Goal: Information Seeking & Learning: Check status

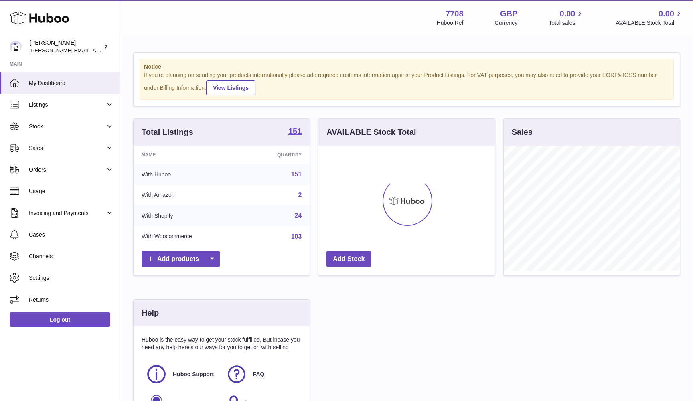
scroll to position [125, 176]
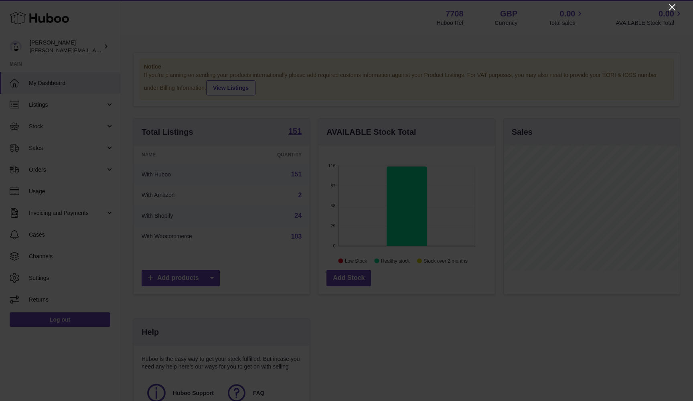
click at [670, 8] on icon "Close" at bounding box center [672, 7] width 10 height 10
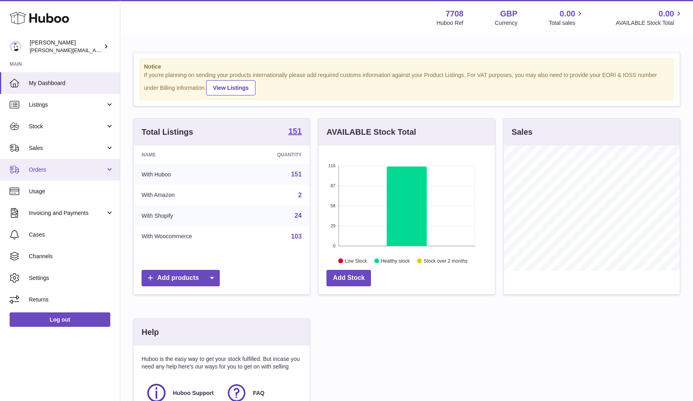
click at [58, 173] on link "Orders" at bounding box center [60, 170] width 120 height 22
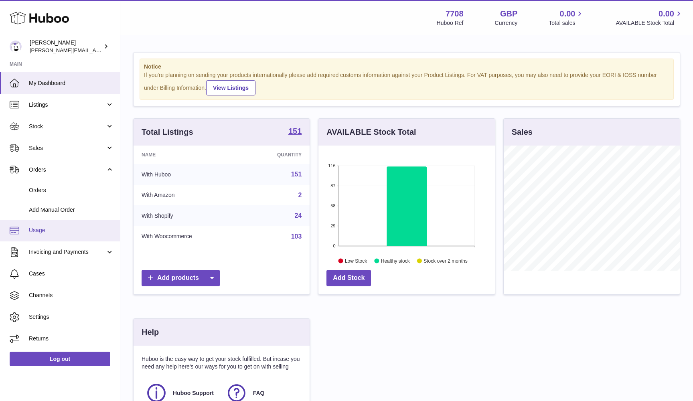
click at [47, 224] on link "Usage" at bounding box center [60, 231] width 120 height 22
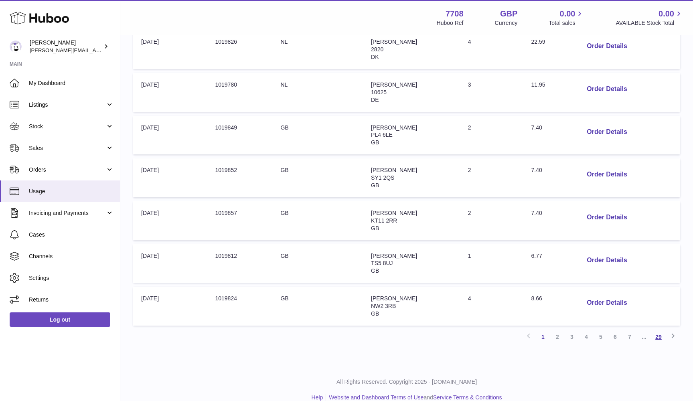
click at [657, 330] on link "29" at bounding box center [658, 337] width 14 height 14
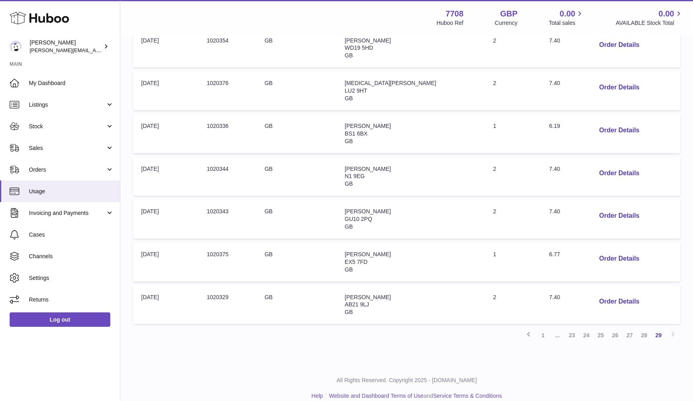
scroll to position [248, 0]
click at [602, 294] on button "Order Details" at bounding box center [619, 302] width 53 height 16
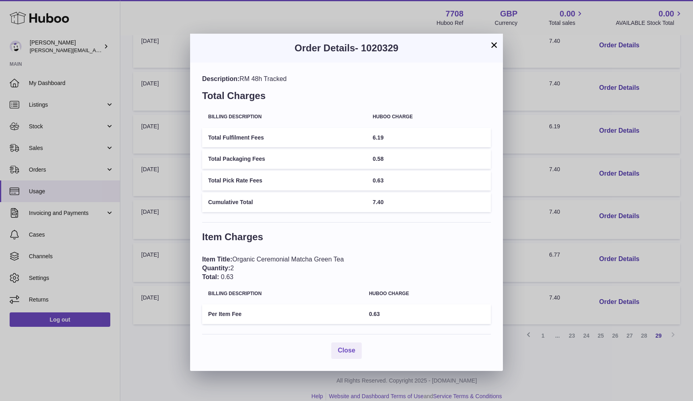
click at [491, 47] on button "×" at bounding box center [494, 45] width 10 height 10
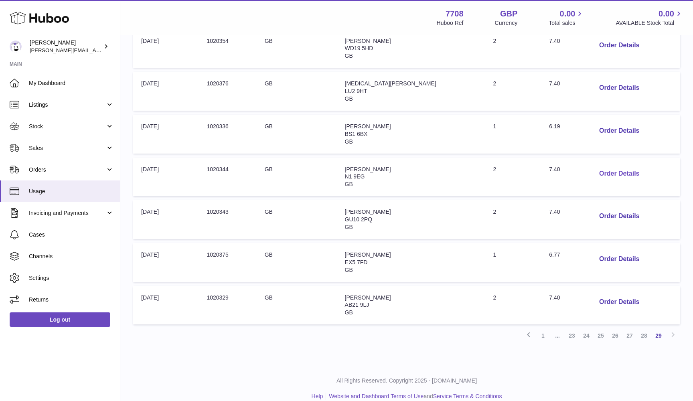
click at [598, 166] on button "Order Details" at bounding box center [619, 174] width 53 height 16
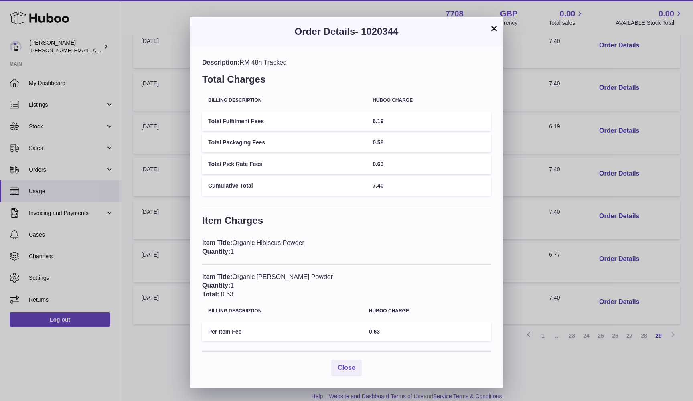
click at [493, 28] on button "×" at bounding box center [494, 29] width 10 height 10
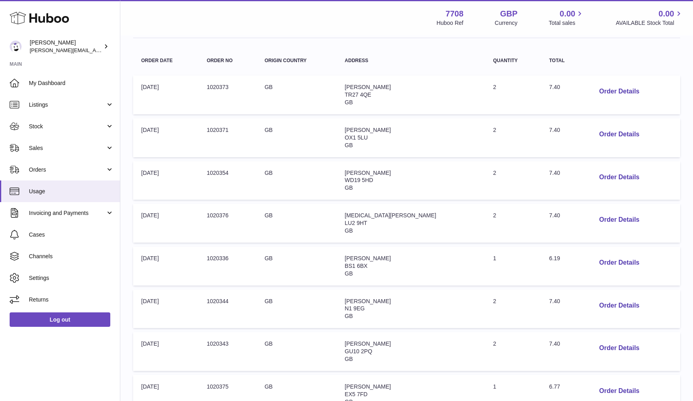
scroll to position [119, 0]
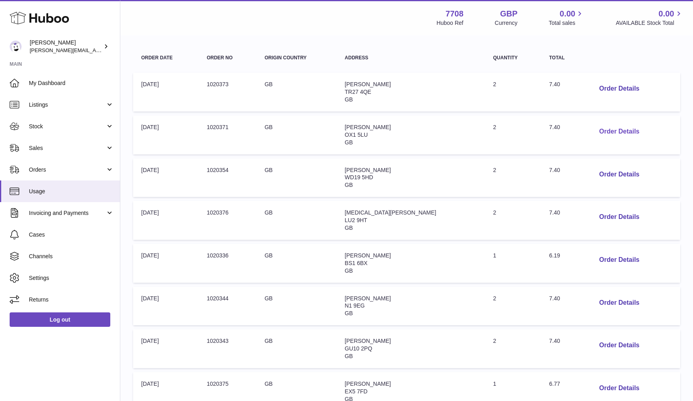
click at [610, 128] on button "Order Details" at bounding box center [619, 131] width 53 height 16
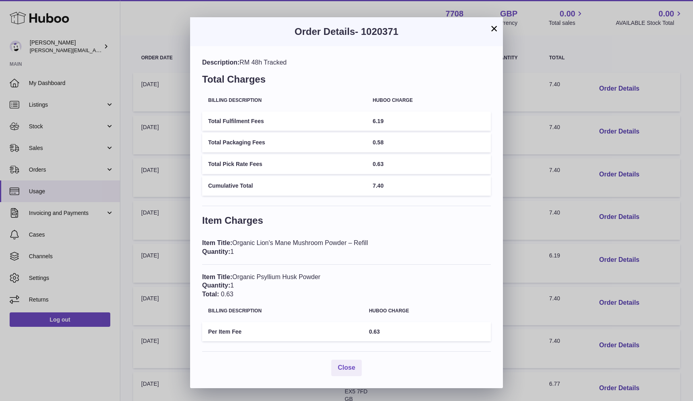
click at [540, 96] on div "× Order Details - 1020371 Description: RM 48h Tracked Total Charges Billing Des…" at bounding box center [346, 200] width 693 height 401
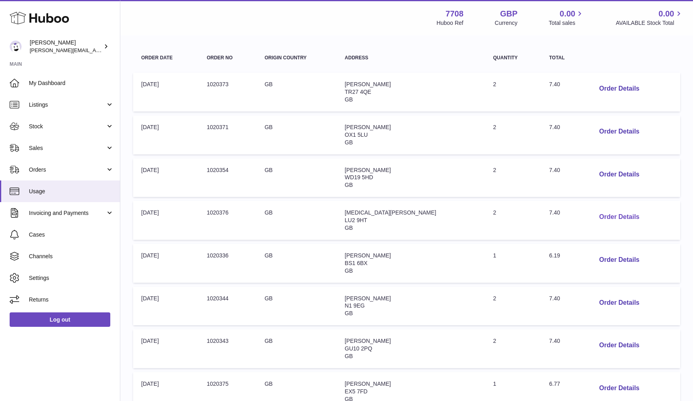
click at [607, 214] on button "Order Details" at bounding box center [619, 217] width 53 height 16
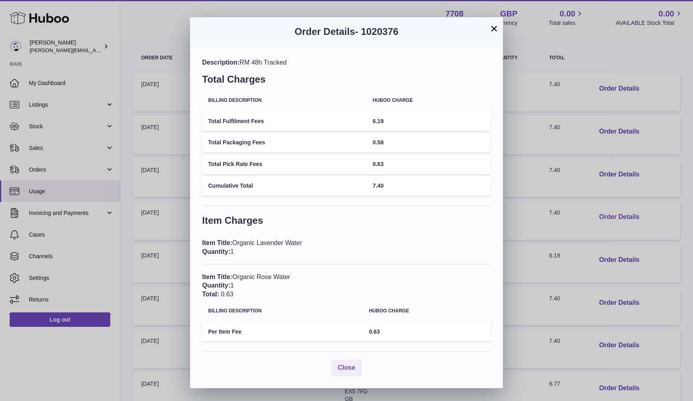
click at [607, 214] on div "× Order Details - 1020376 Description: RM 48h Tracked Total Charges Billing Des…" at bounding box center [346, 200] width 693 height 401
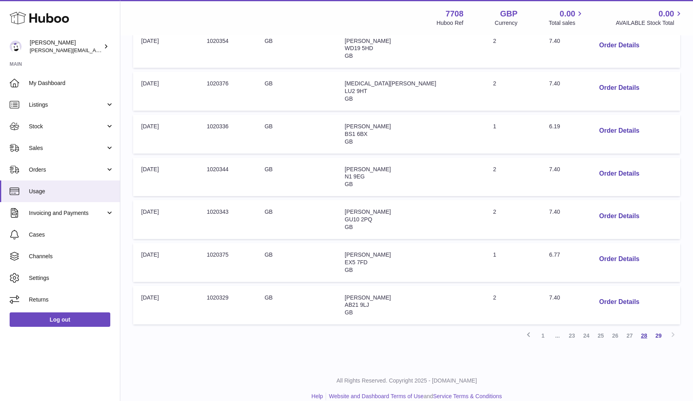
click at [644, 328] on link "28" at bounding box center [644, 335] width 14 height 14
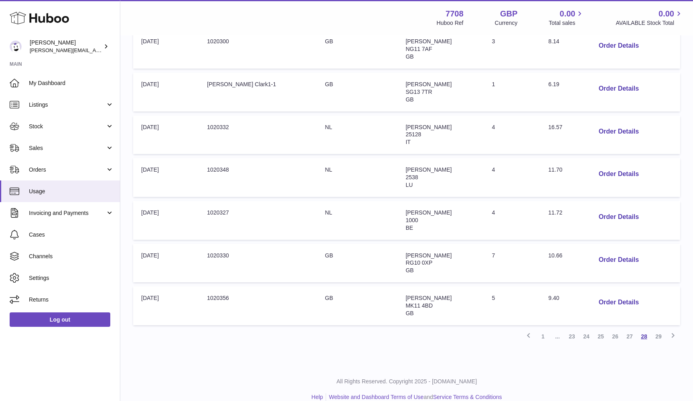
scroll to position [290, 0]
click at [611, 295] on button "Order Details" at bounding box center [618, 303] width 53 height 16
click at [611, 291] on div "× Order Details - 1020356 Description: RM 48h Tracked Total Charges Billing Des…" at bounding box center [346, 316] width 693 height 633
click at [609, 253] on button "Order Details" at bounding box center [618, 260] width 53 height 16
click at [609, 253] on div at bounding box center [346, 200] width 693 height 401
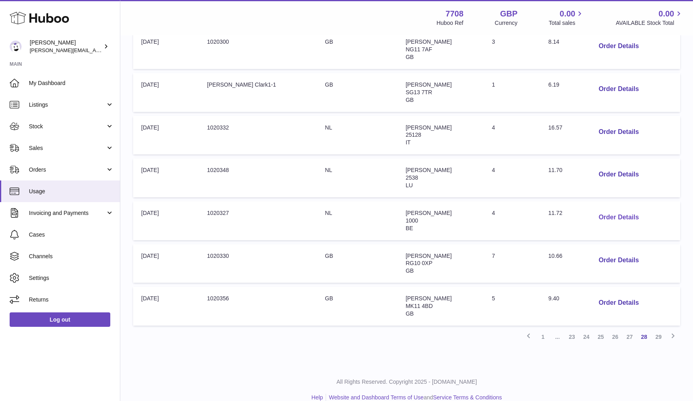
click at [605, 209] on button "Order Details" at bounding box center [618, 217] width 53 height 16
click at [605, 205] on div at bounding box center [346, 200] width 693 height 401
click at [659, 330] on link "29" at bounding box center [658, 337] width 14 height 14
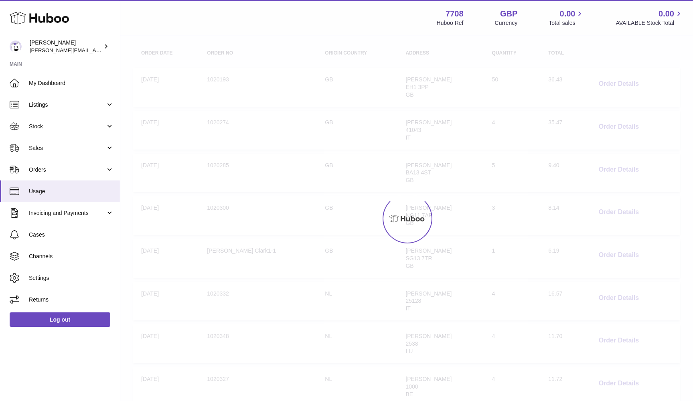
scroll to position [36, 0]
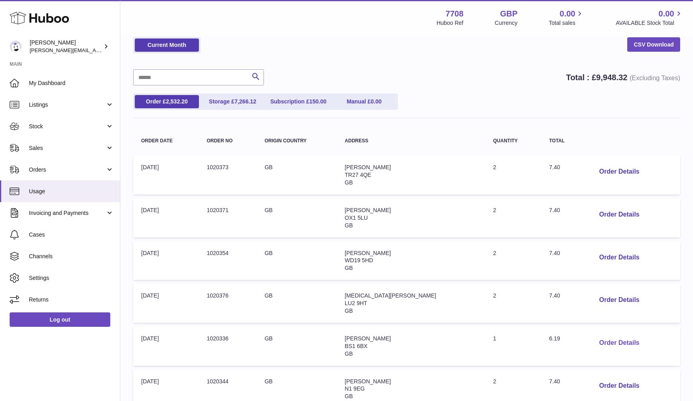
click at [615, 338] on button "Order Details" at bounding box center [619, 343] width 53 height 16
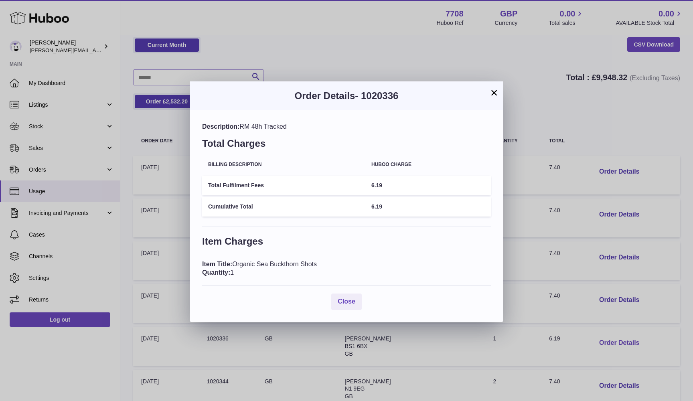
click at [615, 338] on div "× Order Details - 1020336 Description: RM 48h Tracked Total Charges Billing Des…" at bounding box center [346, 200] width 693 height 401
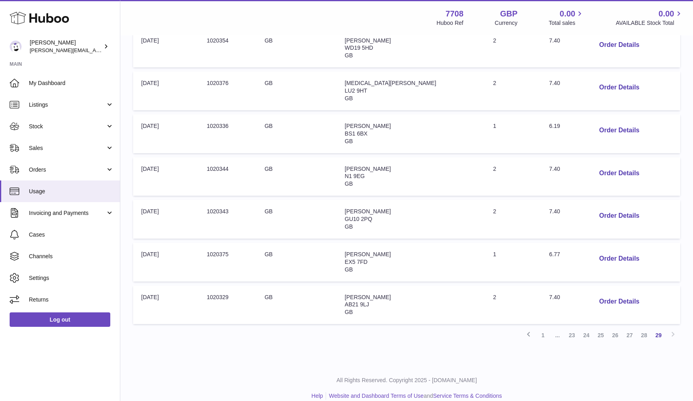
scroll to position [248, 0]
click at [601, 252] on button "Order Details" at bounding box center [619, 259] width 53 height 16
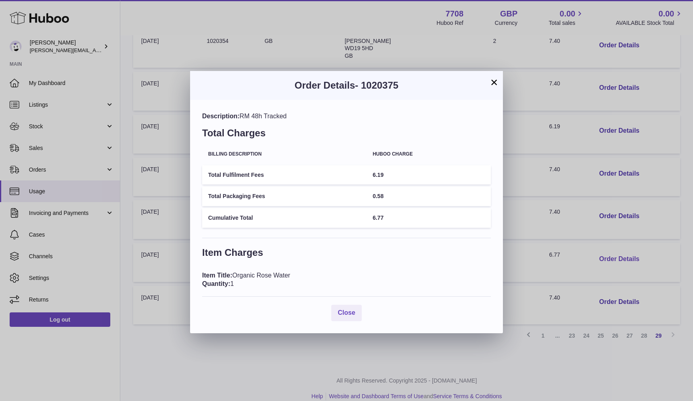
click at [601, 252] on div "× Order Details - 1020375 Description: RM 48h Tracked Total Charges Billing Des…" at bounding box center [346, 200] width 693 height 401
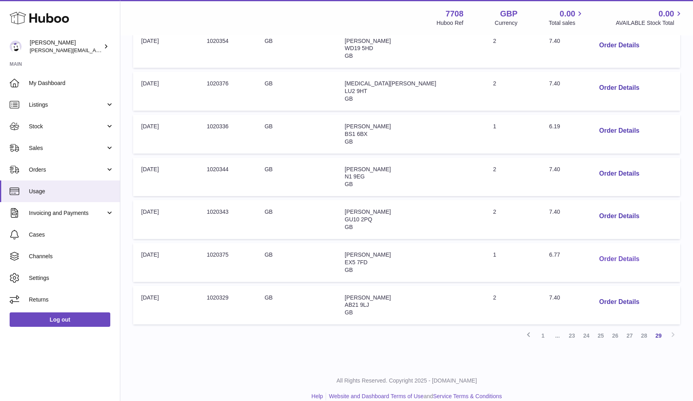
click at [601, 252] on button "Order Details" at bounding box center [619, 259] width 53 height 16
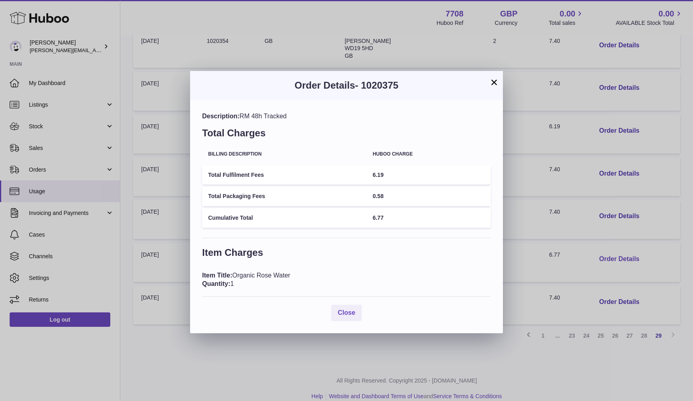
click at [601, 252] on div "× Order Details - 1020375 Description: RM 48h Tracked Total Charges Billing Des…" at bounding box center [346, 200] width 693 height 401
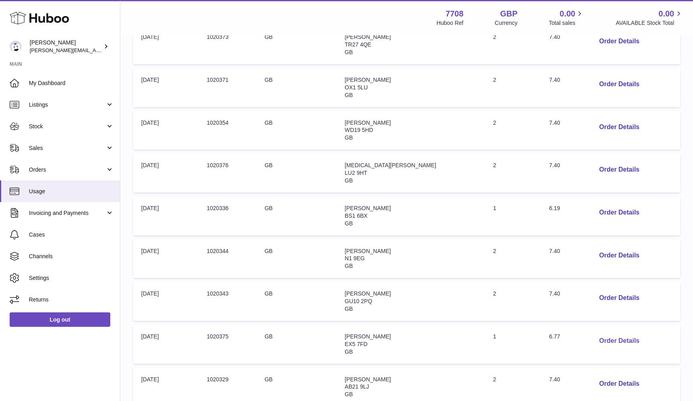
scroll to position [156, 0]
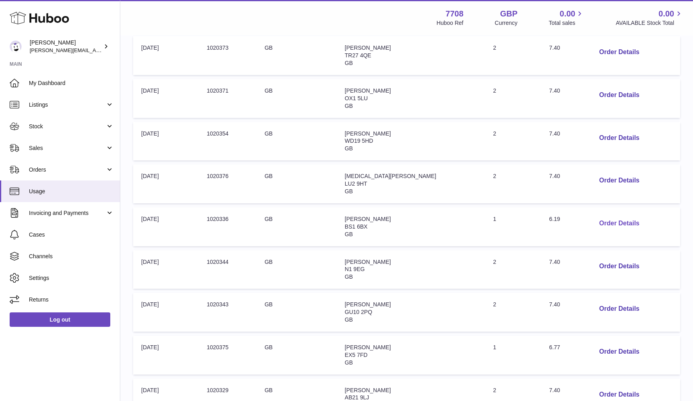
click at [601, 215] on button "Order Details" at bounding box center [619, 223] width 53 height 16
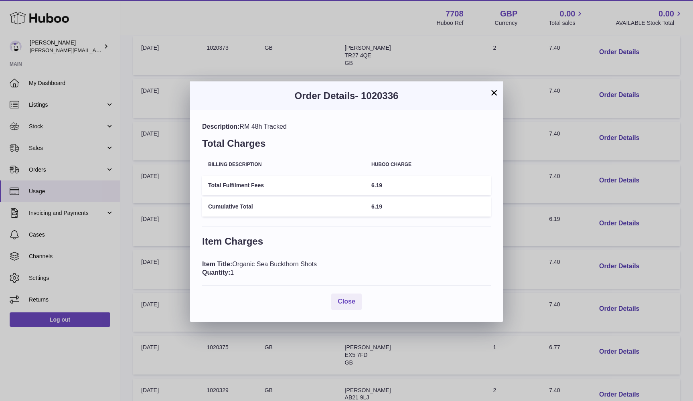
click at [601, 212] on div "× Order Details - 1020336 Description: RM 48h Tracked Total Charges Billing Des…" at bounding box center [346, 200] width 693 height 401
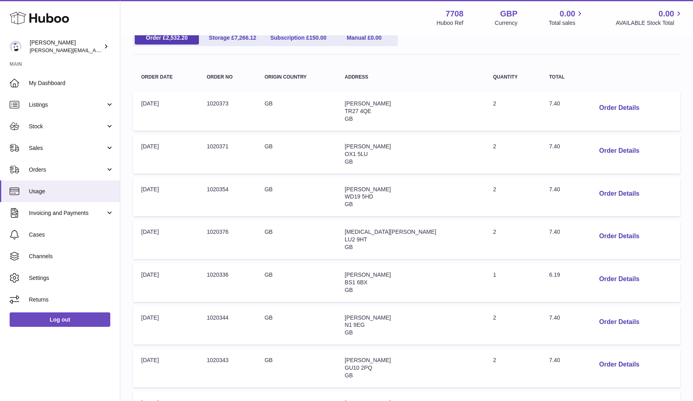
scroll to position [97, 0]
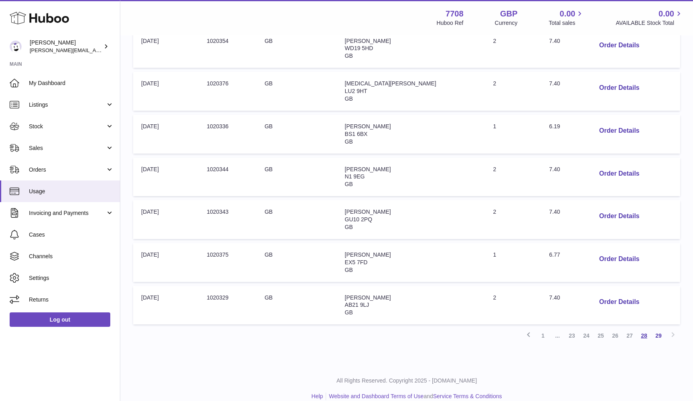
click at [643, 328] on link "28" at bounding box center [644, 335] width 14 height 14
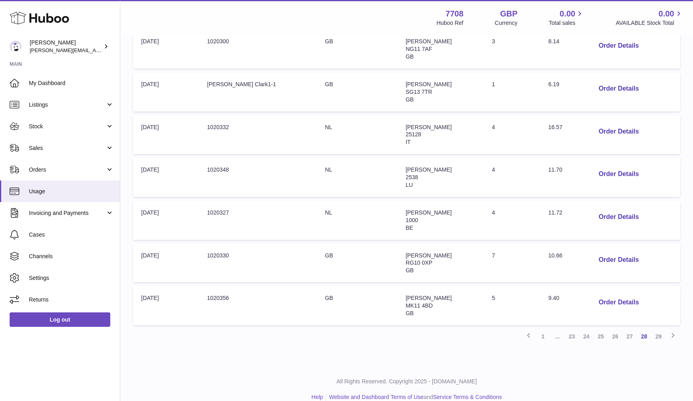
scroll to position [290, 0]
click at [658, 331] on link "29" at bounding box center [658, 337] width 14 height 14
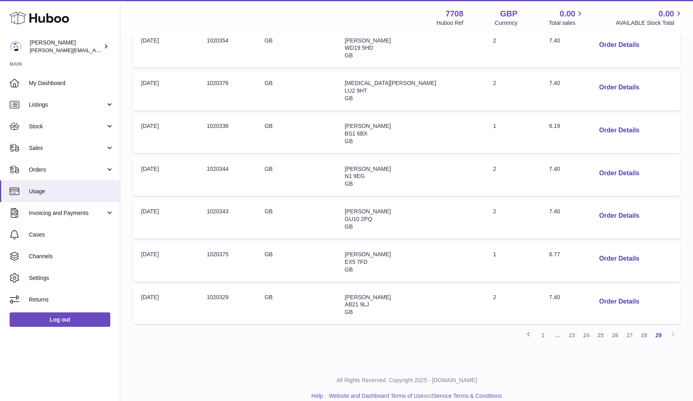
scroll to position [248, 0]
click at [606, 294] on button "Order Details" at bounding box center [619, 302] width 53 height 16
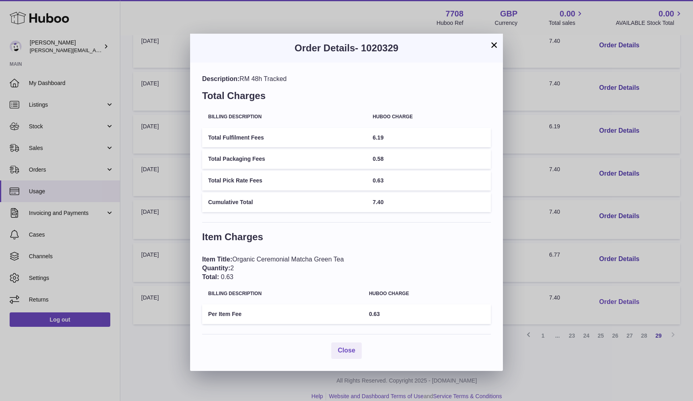
click at [606, 292] on div "× Order Details - 1020329 Description: RM 48h Tracked Total Charges Billing Des…" at bounding box center [346, 200] width 693 height 401
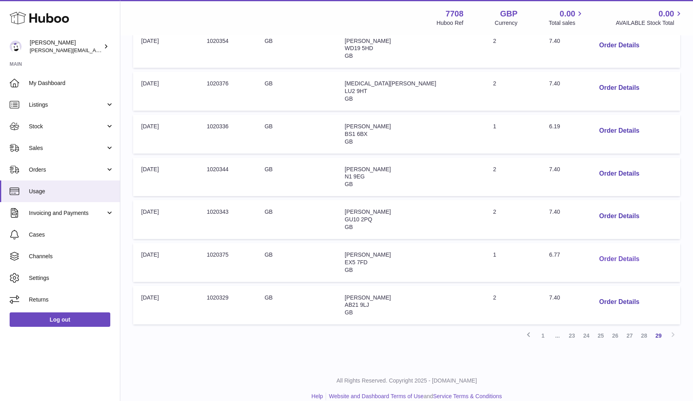
click at [603, 251] on button "Order Details" at bounding box center [619, 259] width 53 height 16
click at [603, 248] on div "× Order Details - 1020375 Description: RM 48h Tracked Total Charges Billing Des…" at bounding box center [346, 200] width 693 height 401
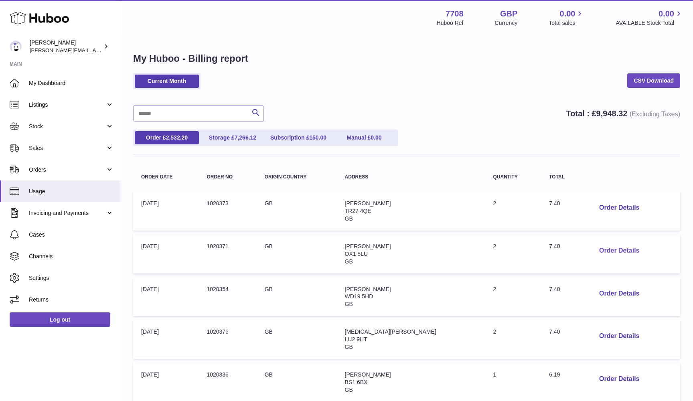
scroll to position [0, 0]
click at [224, 138] on link "Storage £ 7,266.12" at bounding box center [232, 137] width 64 height 13
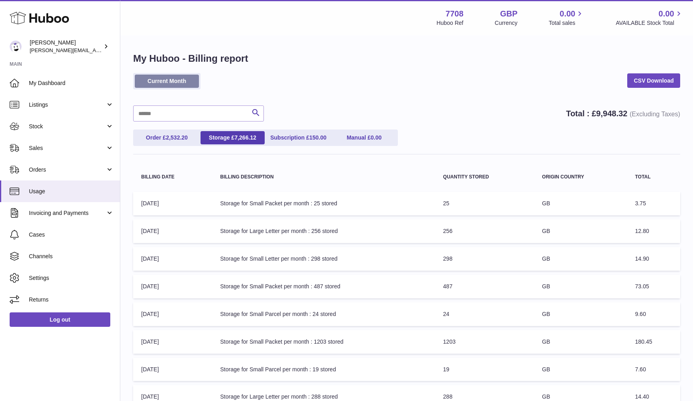
click at [158, 75] on link "Current Month" at bounding box center [167, 81] width 64 height 13
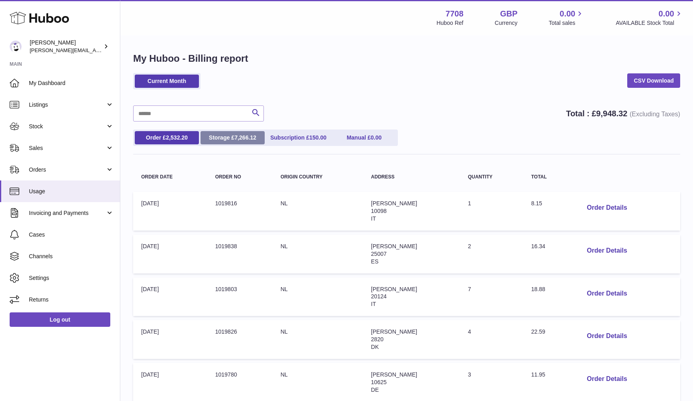
click at [236, 134] on span "7,266.12" at bounding box center [246, 137] width 22 height 6
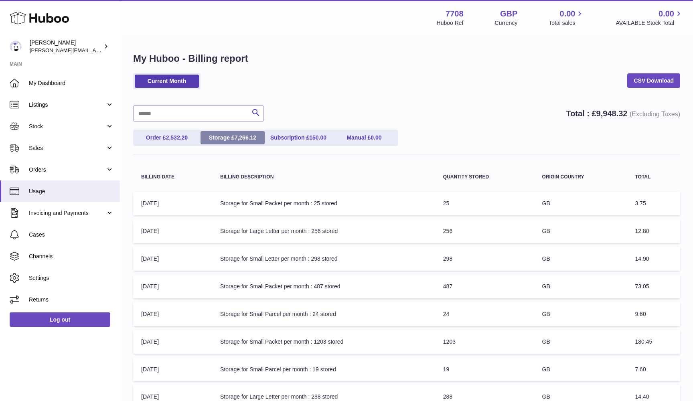
click at [237, 138] on span "7,266.12" at bounding box center [246, 137] width 22 height 6
click at [230, 139] on link "Storage £ 7,266.12" at bounding box center [232, 137] width 64 height 13
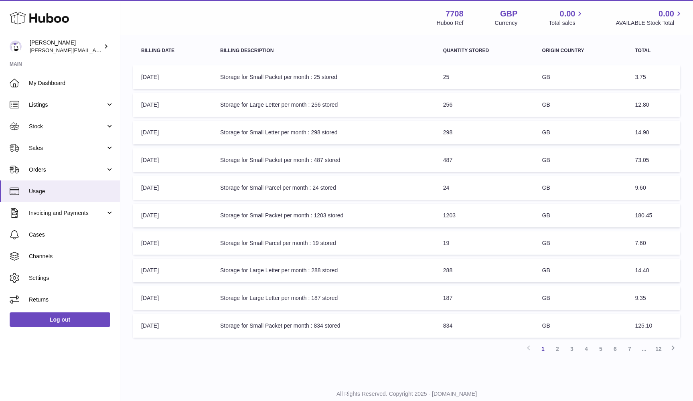
scroll to position [127, 0]
click at [305, 322] on td "Billing Description: Storage for Small Packet per month : 834 stored" at bounding box center [323, 325] width 223 height 24
click at [556, 346] on link "2" at bounding box center [557, 348] width 14 height 14
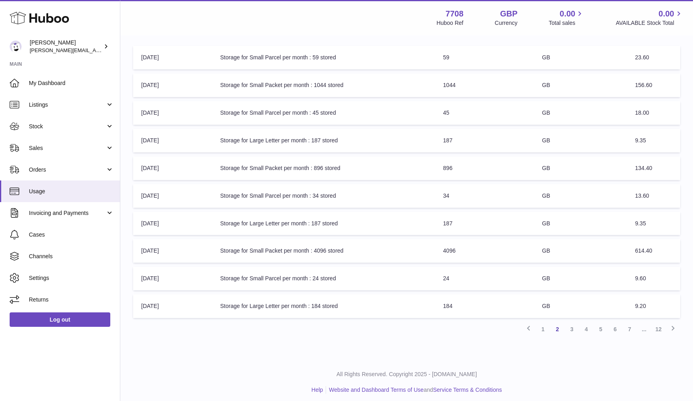
scroll to position [146, 0]
click at [317, 250] on td "Billing Description: Storage for Small Packet per month : 4096 stored" at bounding box center [323, 251] width 223 height 24
click at [572, 324] on link "3" at bounding box center [571, 329] width 14 height 14
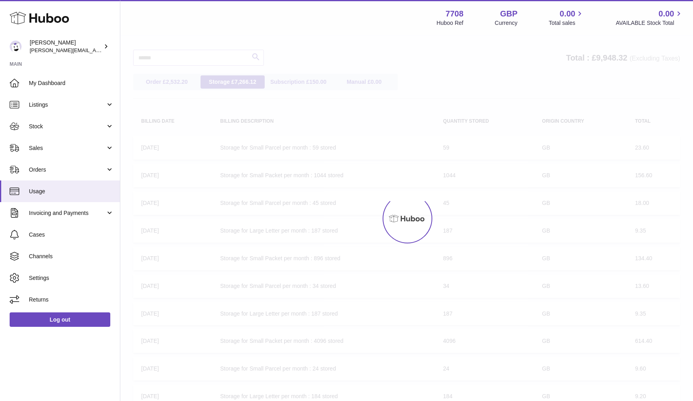
scroll to position [36, 0]
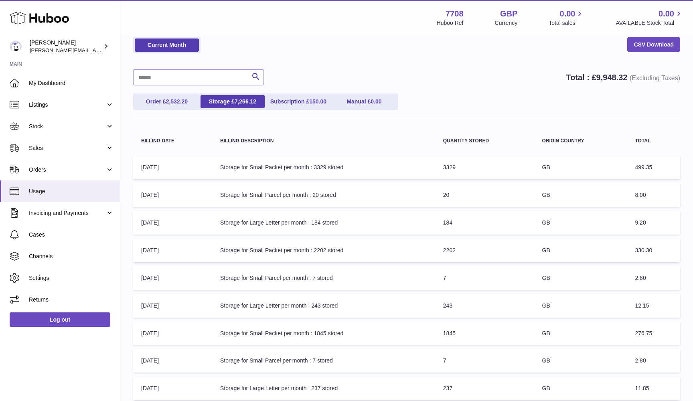
click at [447, 164] on td "Quantity Stored: 3329" at bounding box center [484, 168] width 99 height 24
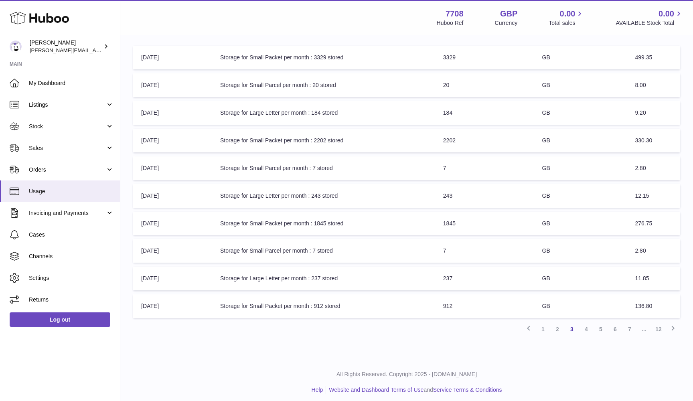
scroll to position [146, 0]
click at [387, 317] on table "Billing Date Billing Description Quantity Stored Origin Country Total Billing D…" at bounding box center [406, 169] width 547 height 305
click at [588, 329] on link "4" at bounding box center [586, 329] width 14 height 14
click at [657, 327] on link "12" at bounding box center [658, 329] width 14 height 14
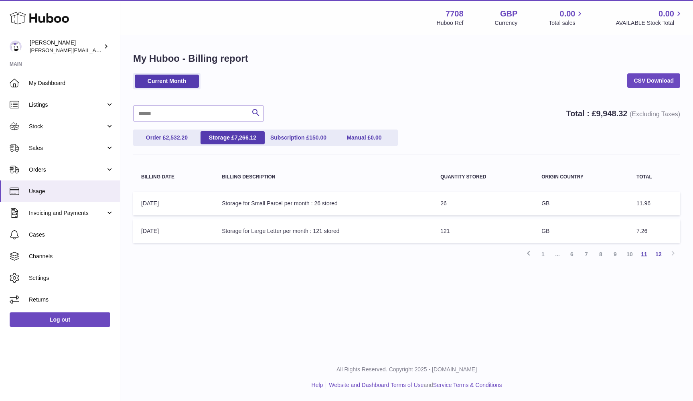
click at [646, 253] on link "11" at bounding box center [644, 254] width 14 height 14
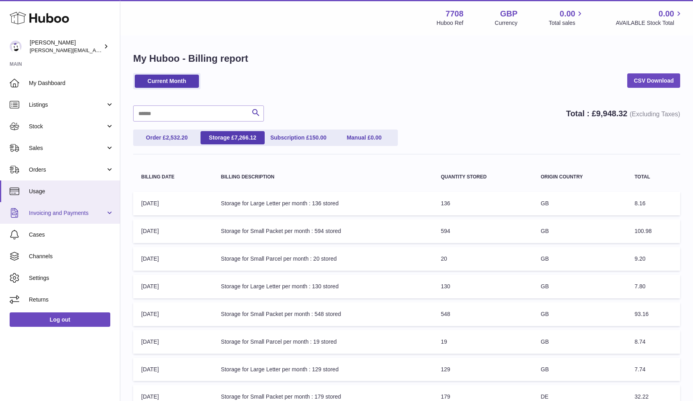
click at [67, 211] on span "Invoicing and Payments" at bounding box center [67, 213] width 77 height 8
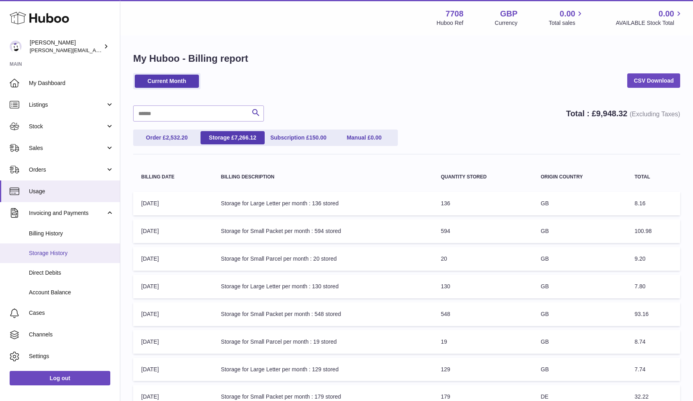
click at [53, 250] on span "Storage History" at bounding box center [71, 253] width 85 height 8
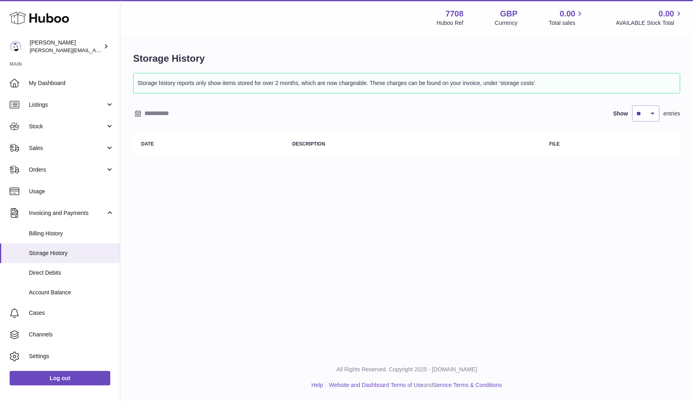
click at [164, 111] on input "text" at bounding box center [206, 113] width 125 height 13
click at [143, 128] on icon "button" at bounding box center [141, 129] width 10 height 10
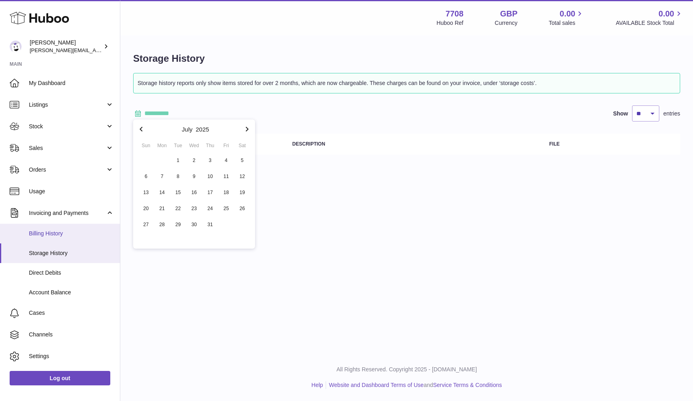
click at [64, 235] on span "Billing History" at bounding box center [71, 234] width 85 height 8
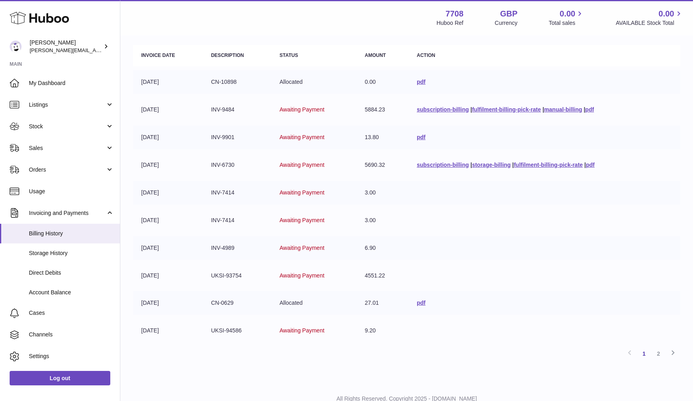
scroll to position [89, 0]
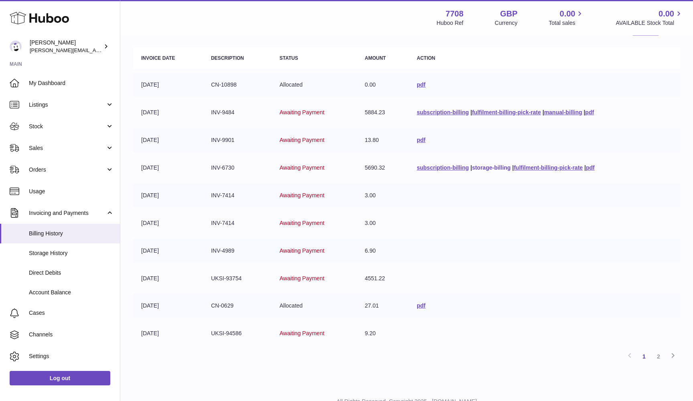
click at [484, 166] on link "storage-billing" at bounding box center [491, 167] width 38 height 6
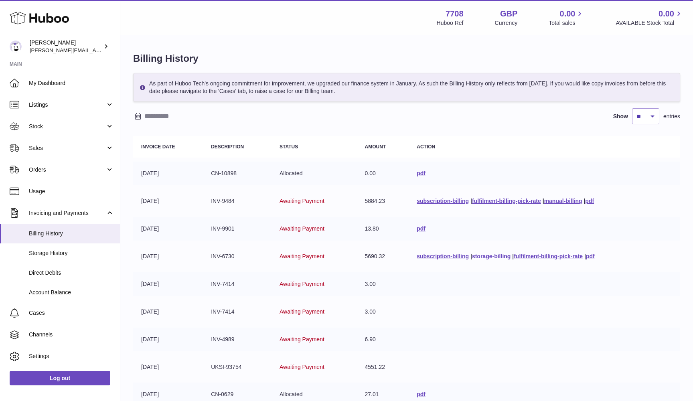
click at [489, 254] on link "storage-billing" at bounding box center [491, 256] width 38 height 6
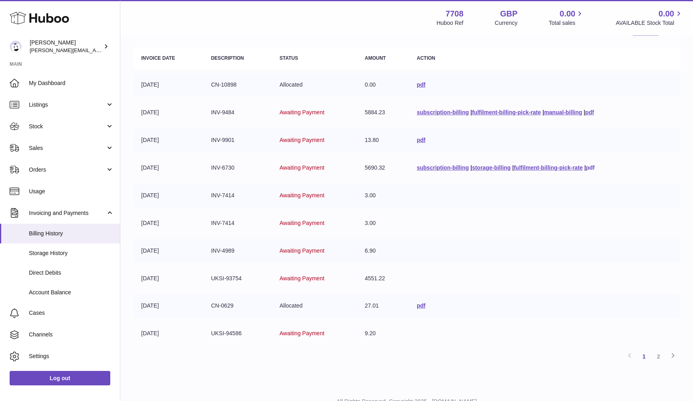
click at [591, 167] on link "pdf" at bounding box center [590, 167] width 9 height 6
click at [592, 112] on link "pdf" at bounding box center [589, 112] width 9 height 6
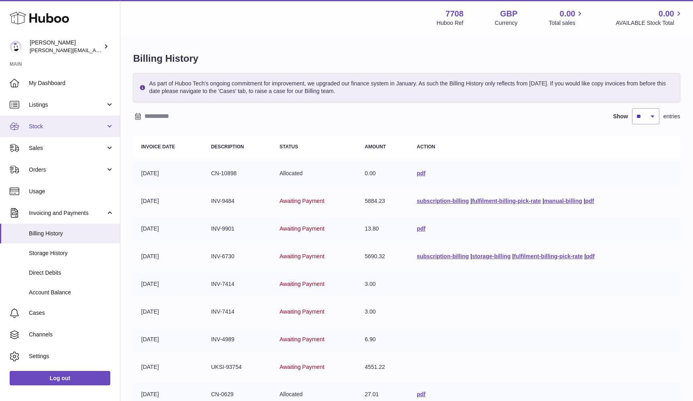
scroll to position [0, 0]
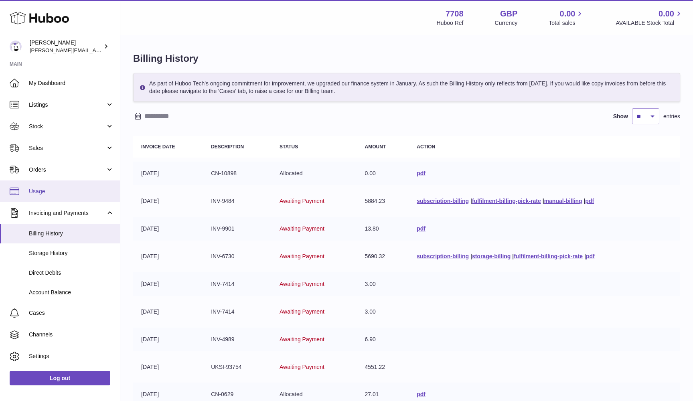
click at [45, 186] on link "Usage" at bounding box center [60, 191] width 120 height 22
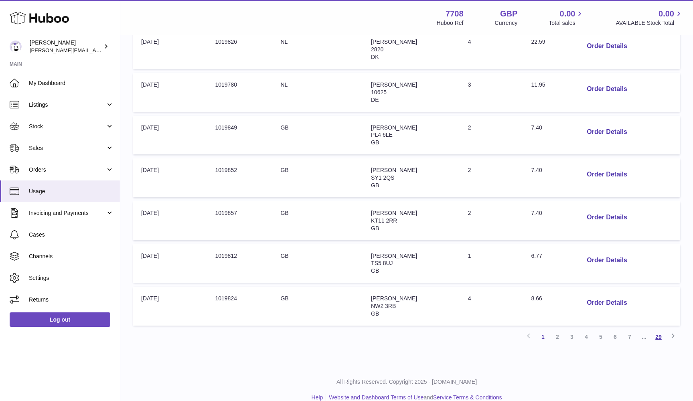
click at [659, 330] on link "29" at bounding box center [658, 337] width 14 height 14
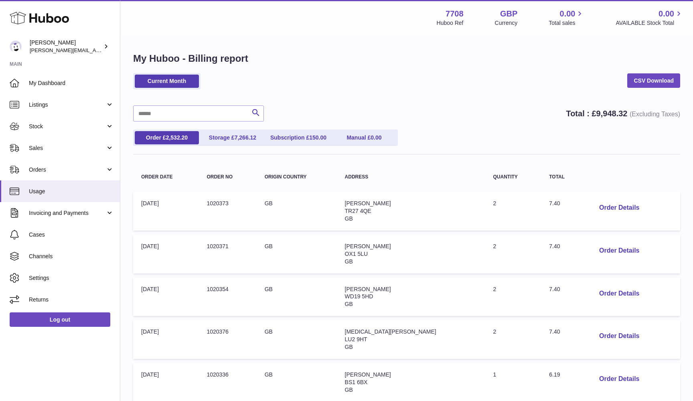
click at [590, 102] on div "Current Month CSV Download Search Total : £ 9,948.32 (Excluding Taxes) Order £ …" at bounding box center [406, 332] width 547 height 518
click at [51, 216] on link "Invoicing and Payments" at bounding box center [60, 213] width 120 height 22
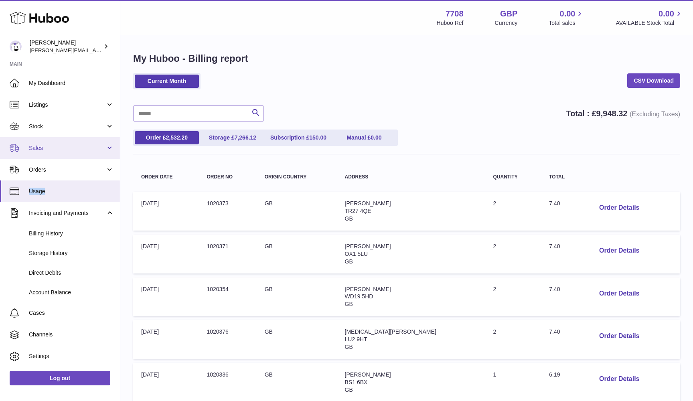
click at [47, 148] on span "Sales" at bounding box center [67, 148] width 77 height 8
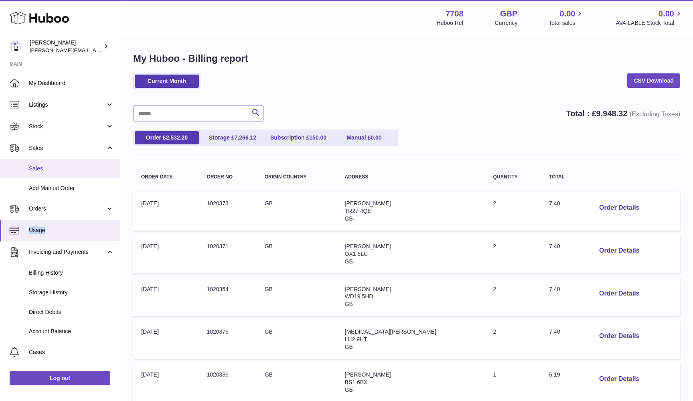
click at [40, 165] on span "Sales" at bounding box center [71, 169] width 85 height 8
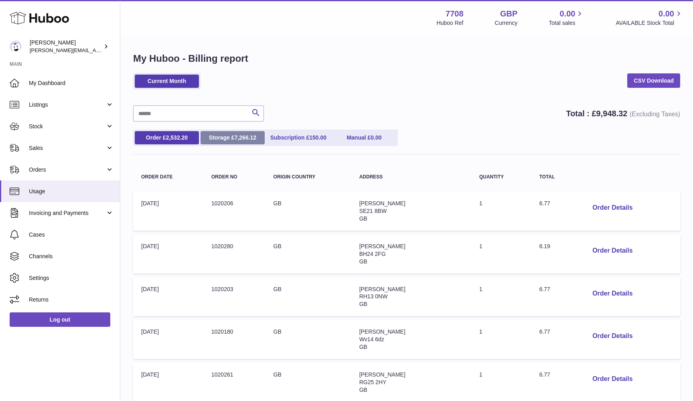
click at [216, 140] on link "Storage £ 7,266.12" at bounding box center [232, 137] width 64 height 13
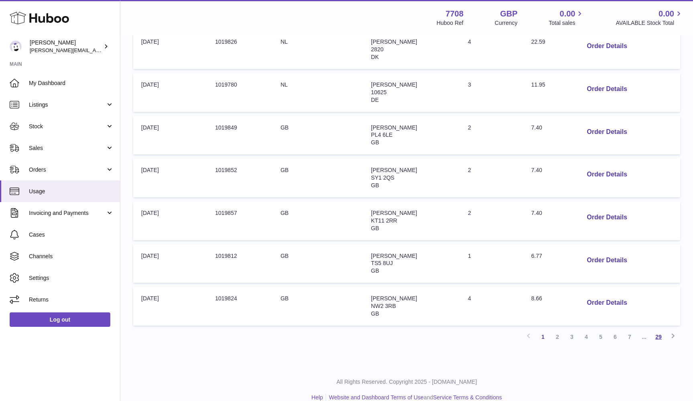
click at [657, 330] on link "29" at bounding box center [658, 337] width 14 height 14
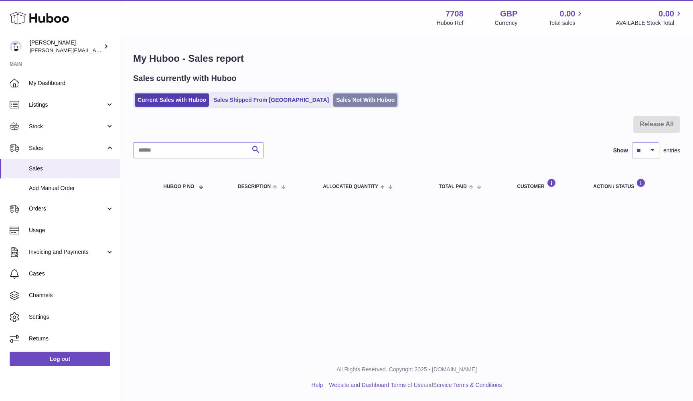
click at [333, 102] on link "Sales Not With Huboo" at bounding box center [365, 99] width 64 height 13
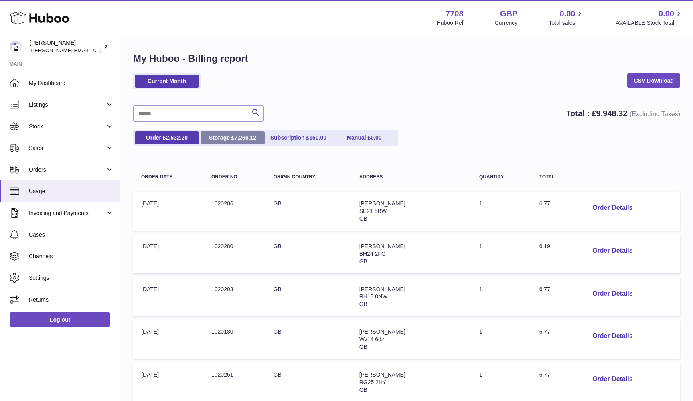
click at [236, 136] on span "7,266.12" at bounding box center [246, 137] width 22 height 6
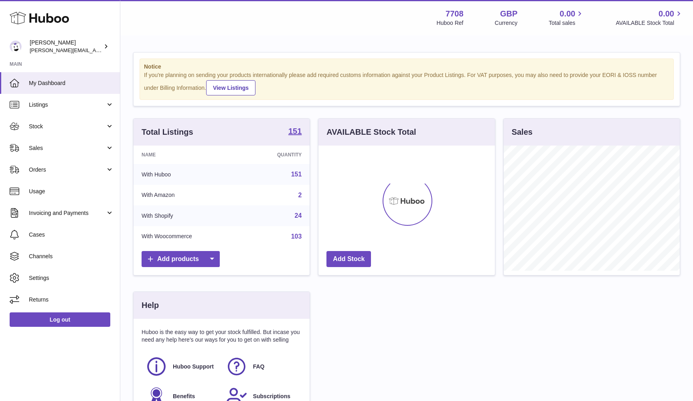
scroll to position [125, 176]
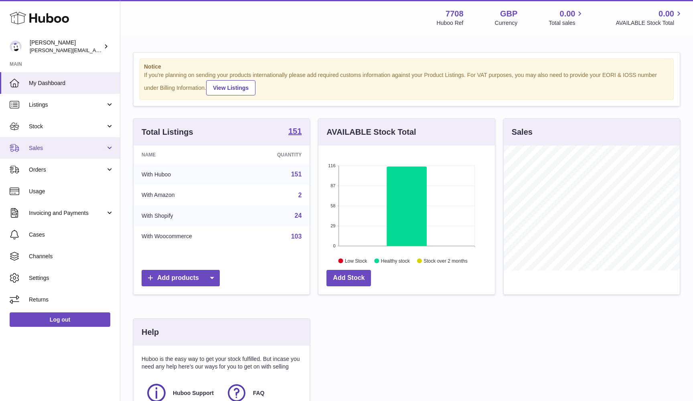
click at [77, 153] on link "Sales" at bounding box center [60, 148] width 120 height 22
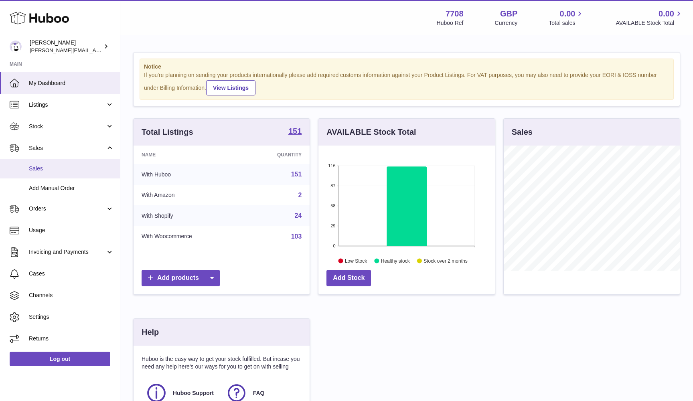
click at [74, 166] on span "Sales" at bounding box center [71, 169] width 85 height 8
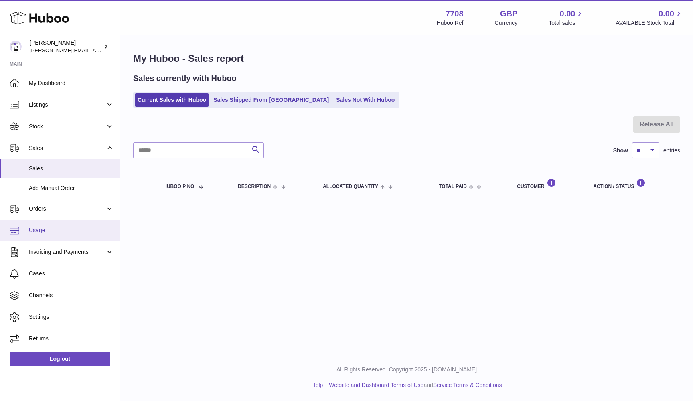
click at [69, 230] on span "Usage" at bounding box center [71, 231] width 85 height 8
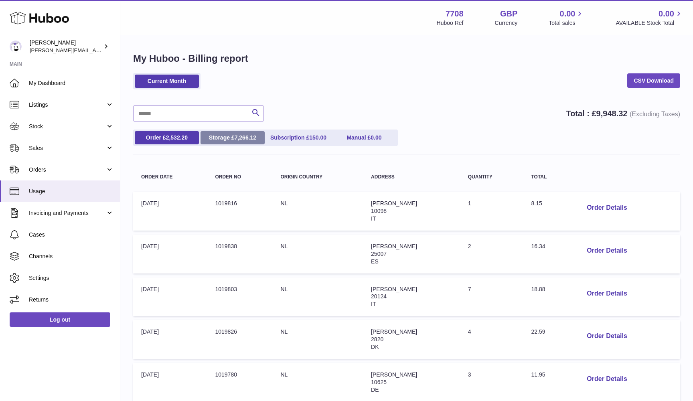
click at [235, 141] on link "Storage £ 7,266.12" at bounding box center [232, 137] width 64 height 13
